Goal: Task Accomplishment & Management: Manage account settings

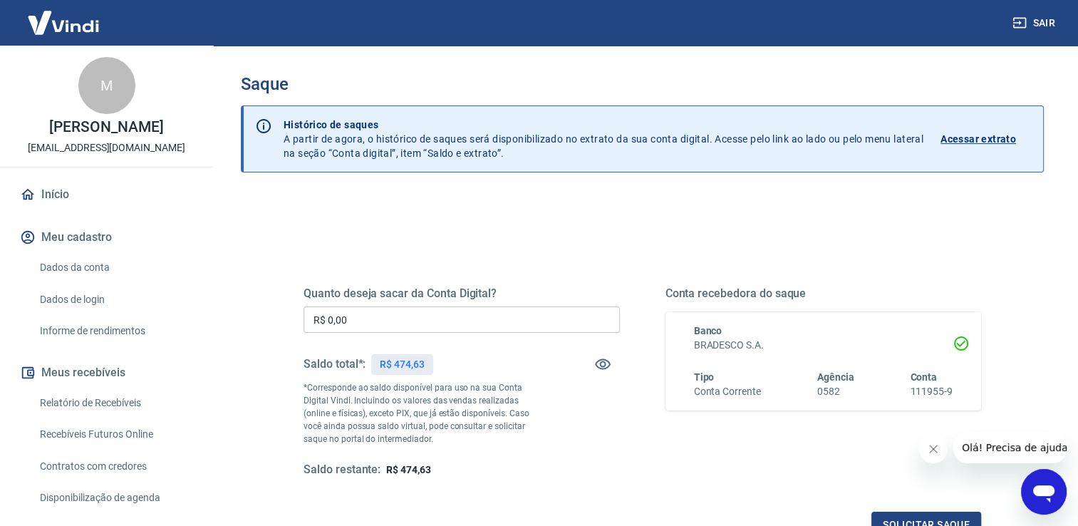
click at [499, 320] on input "R$ 0,00" at bounding box center [461, 319] width 316 height 26
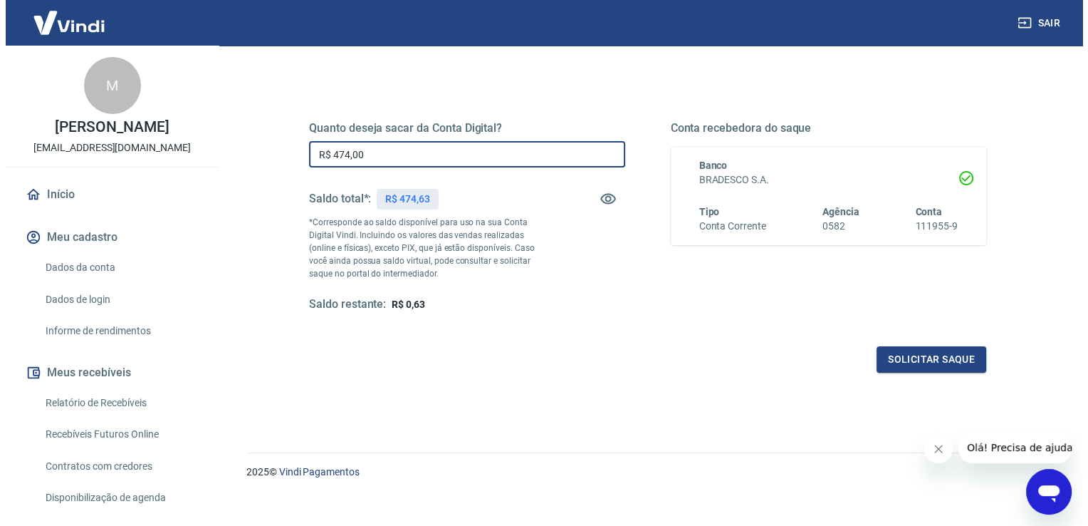
scroll to position [177, 0]
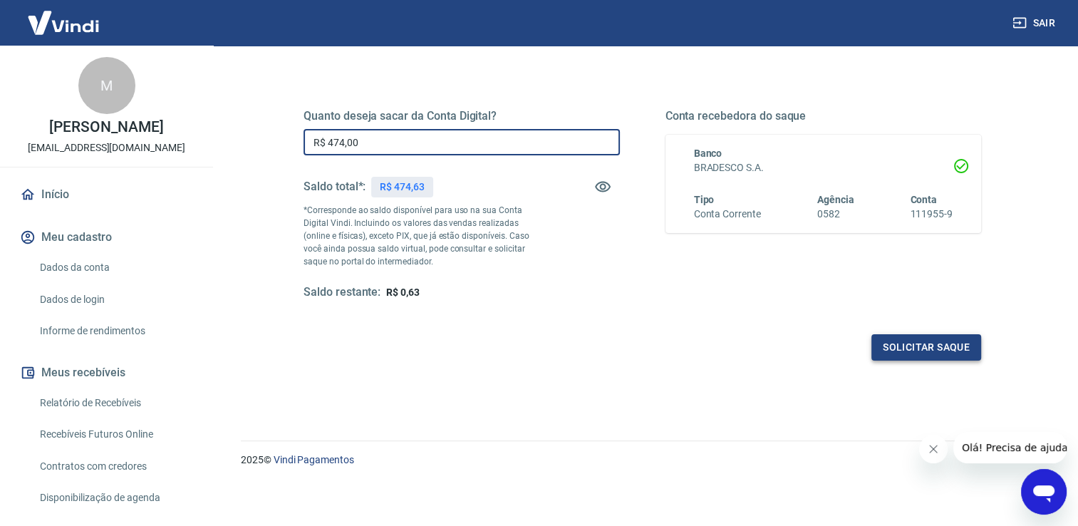
type input "R$ 474,00"
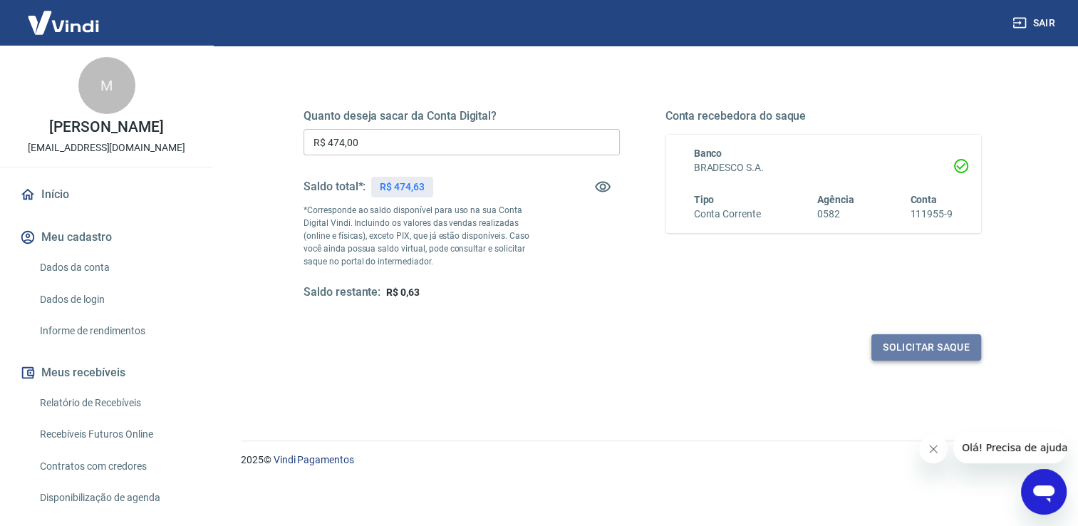
click at [889, 347] on button "Solicitar saque" at bounding box center [926, 347] width 110 height 26
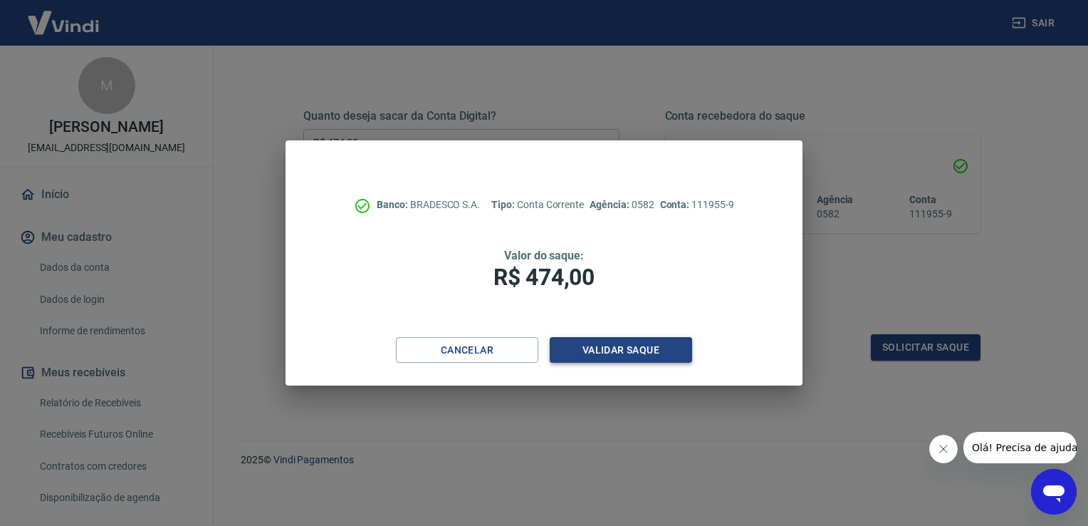
click at [573, 345] on button "Validar saque" at bounding box center [621, 350] width 142 height 26
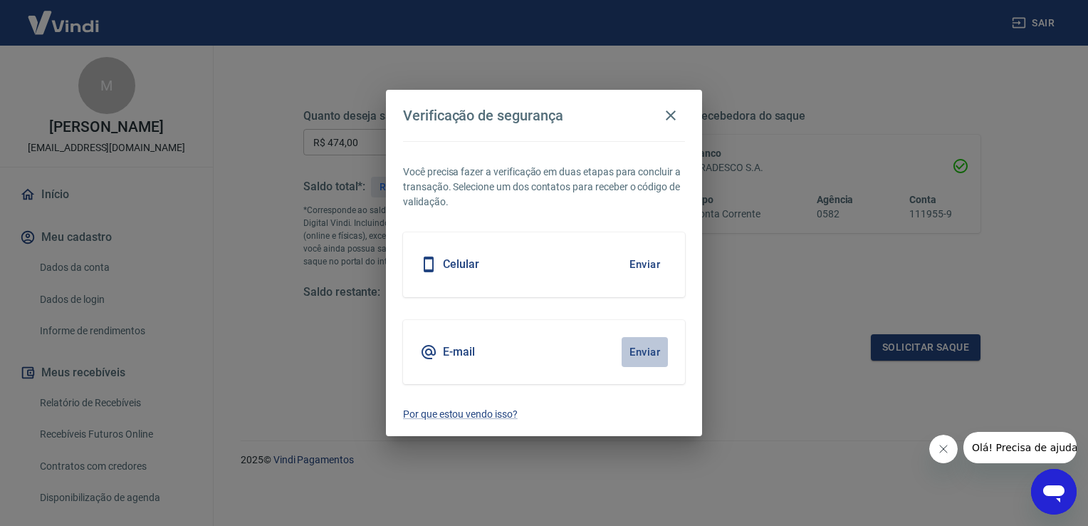
click at [642, 353] on button "Enviar" at bounding box center [645, 352] width 46 height 30
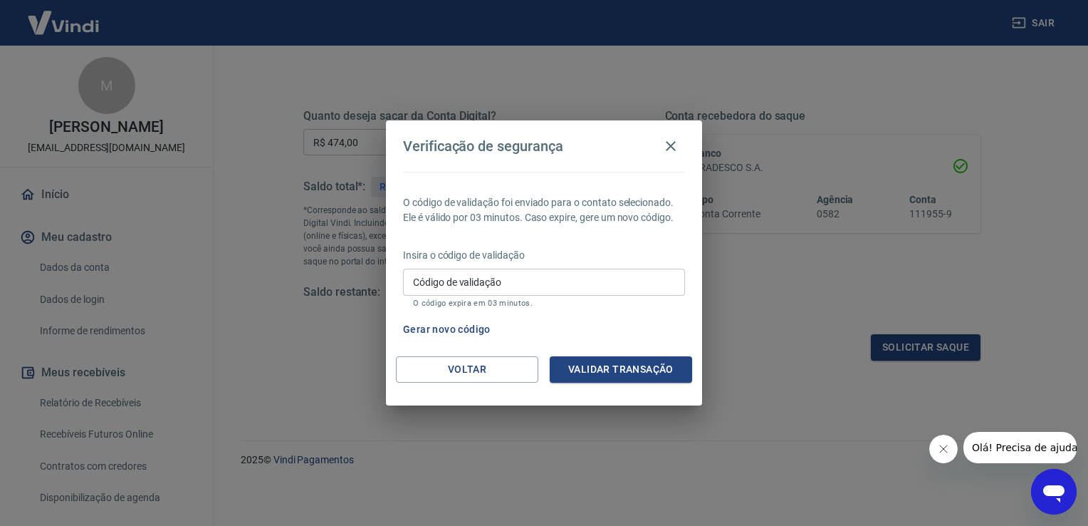
click at [610, 286] on input "Código de validação" at bounding box center [544, 281] width 282 height 26
type input "352680"
click at [626, 365] on button "Validar transação" at bounding box center [621, 369] width 142 height 26
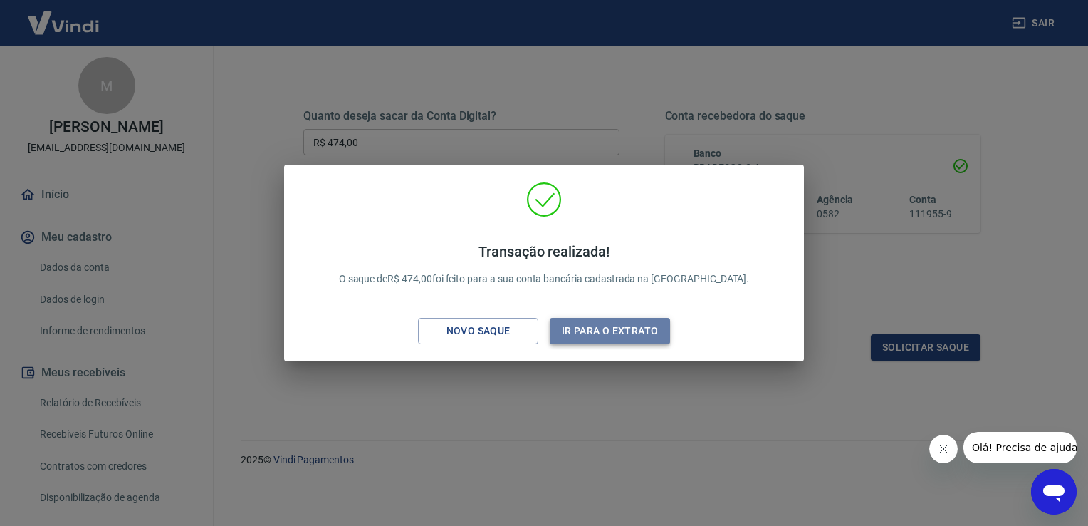
click at [635, 340] on button "Ir para o extrato" at bounding box center [610, 331] width 120 height 26
